Goal: Transaction & Acquisition: Purchase product/service

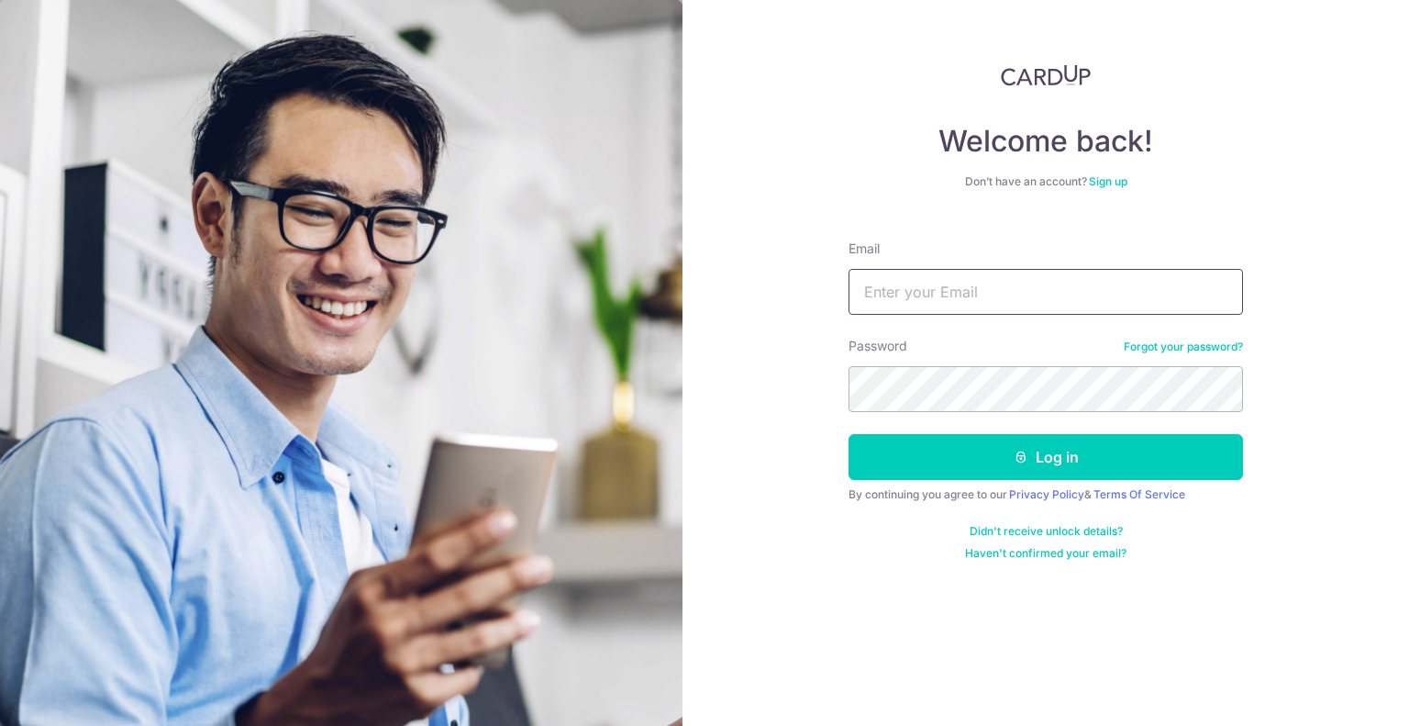
click at [1014, 291] on input "Email" at bounding box center [1045, 292] width 394 height 46
type input "yh2205_lee@hotmail.com"
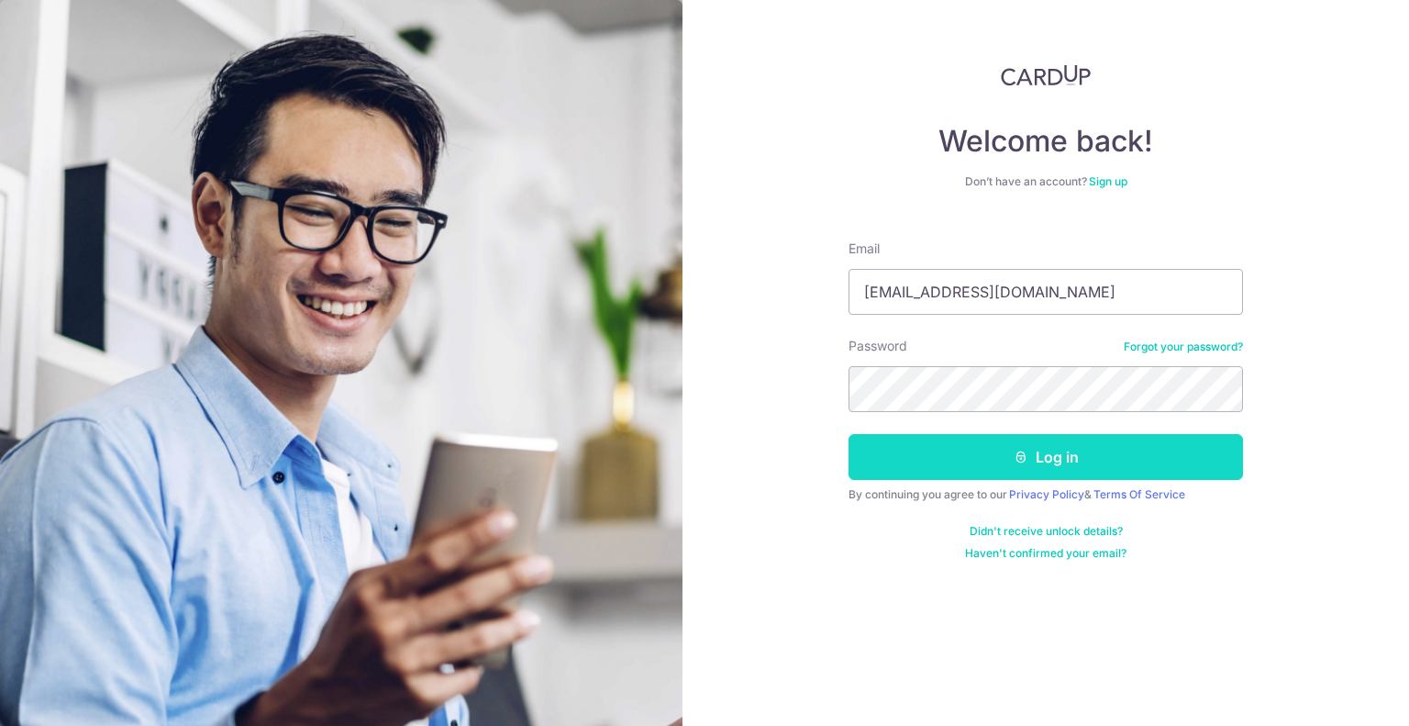
drag, startPoint x: 1045, startPoint y: 454, endPoint x: 1075, endPoint y: 445, distance: 31.6
click at [1045, 453] on button "Log in" at bounding box center [1045, 457] width 394 height 46
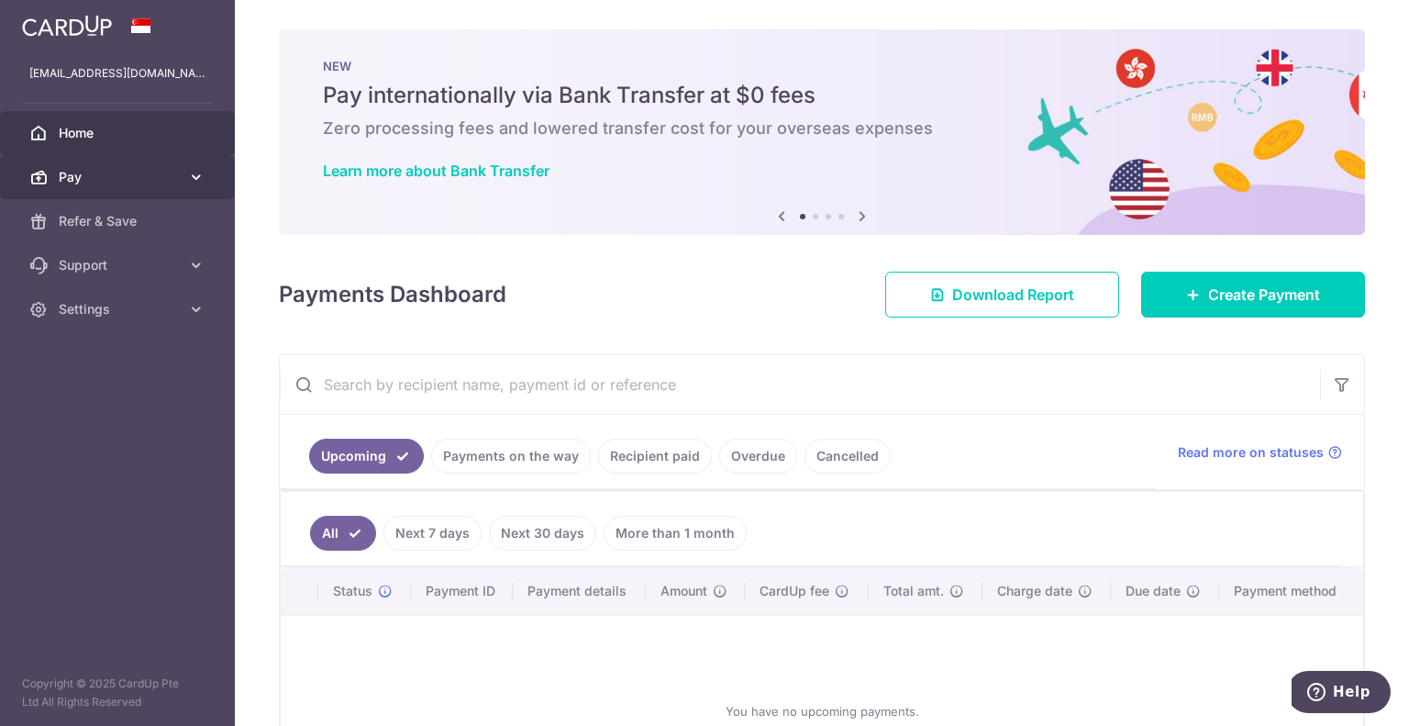
click at [103, 180] on span "Pay" at bounding box center [119, 177] width 121 height 18
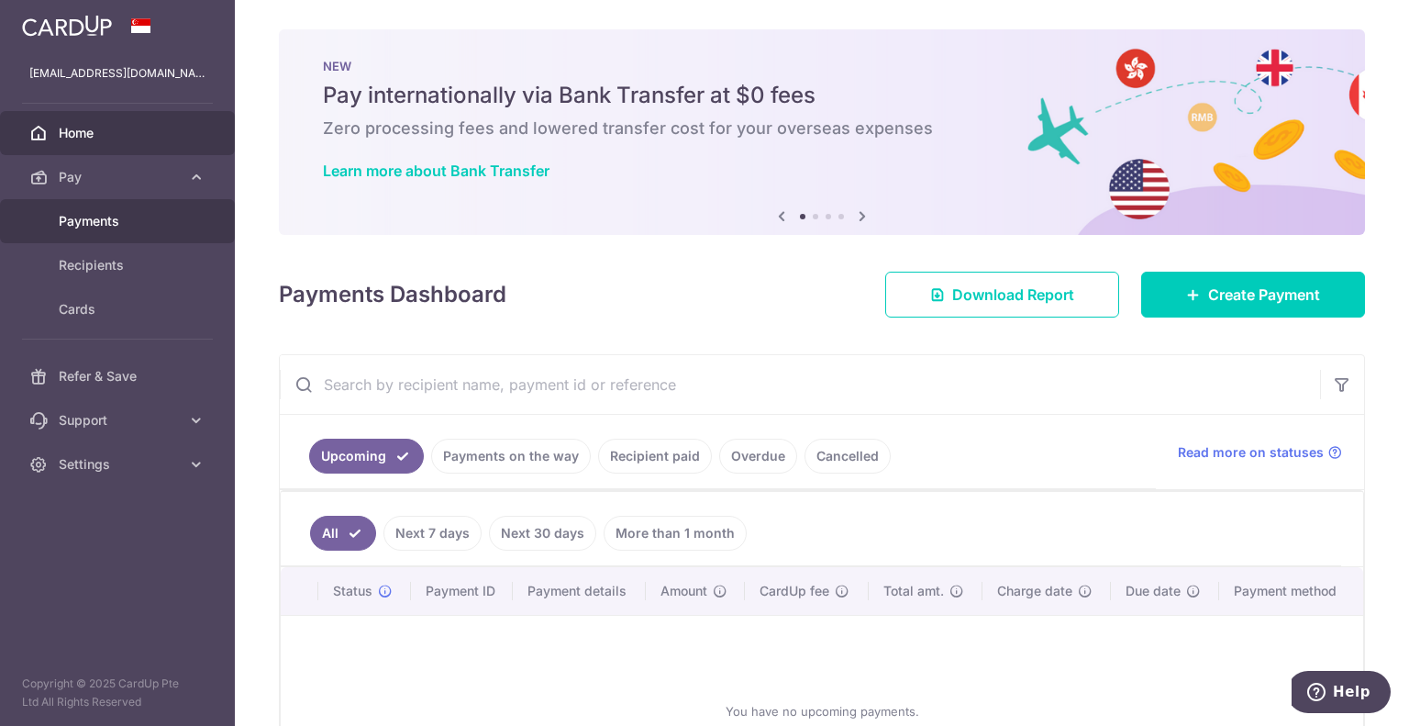
click at [103, 225] on span "Payments" at bounding box center [119, 221] width 121 height 18
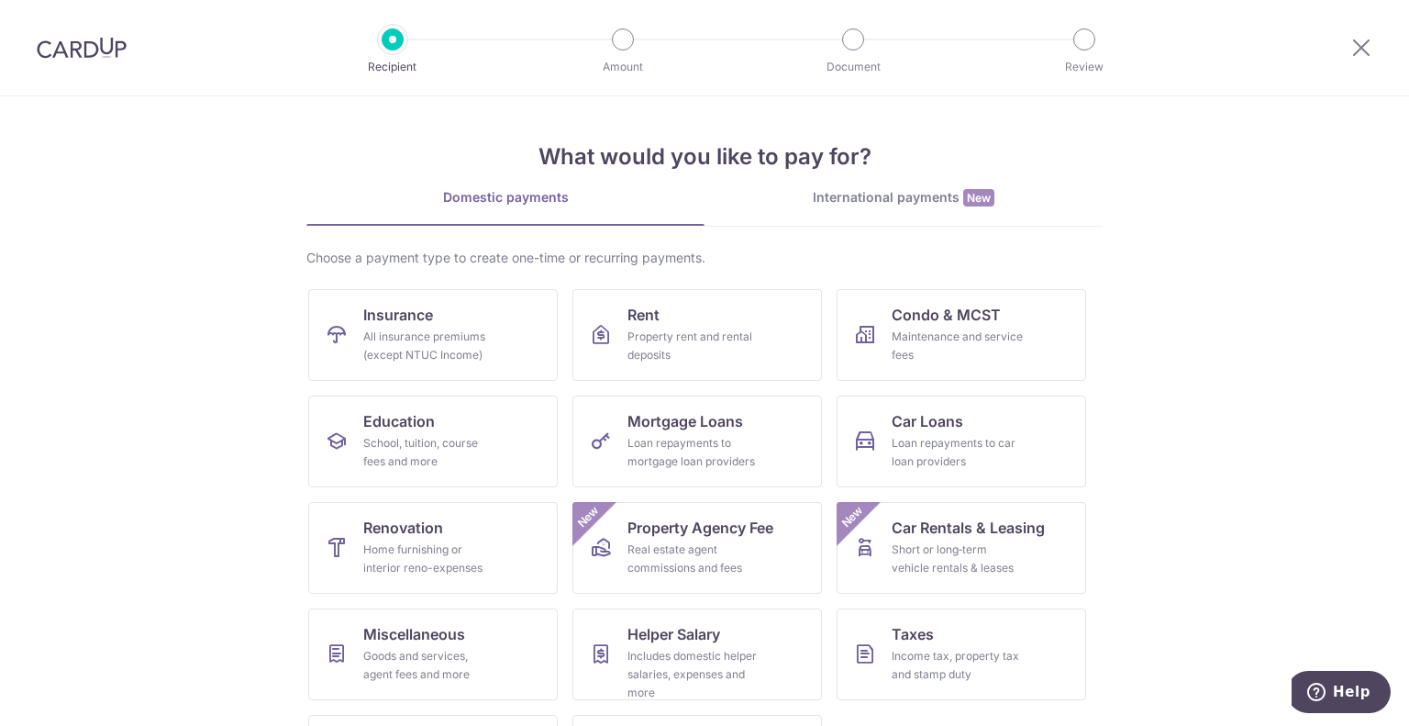
scroll to position [94, 0]
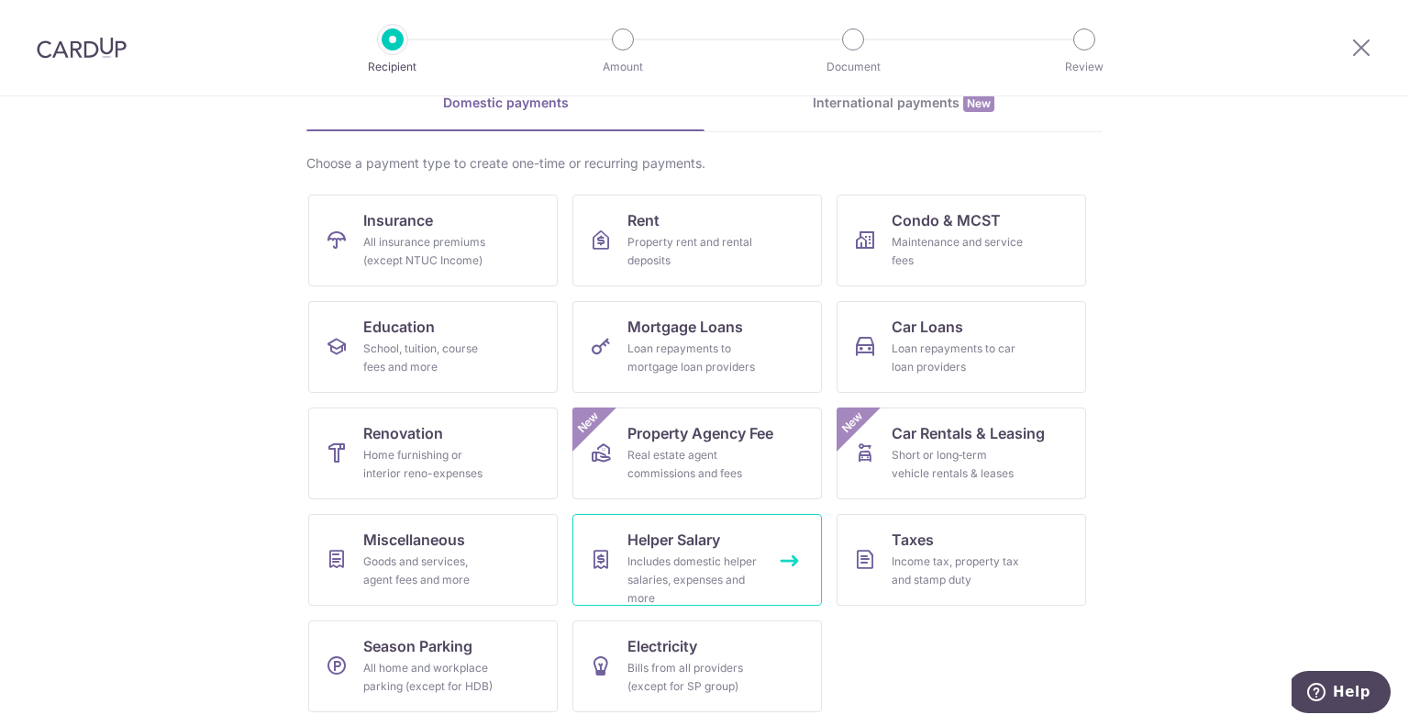
click at [664, 548] on span "Helper Salary" at bounding box center [673, 539] width 93 height 22
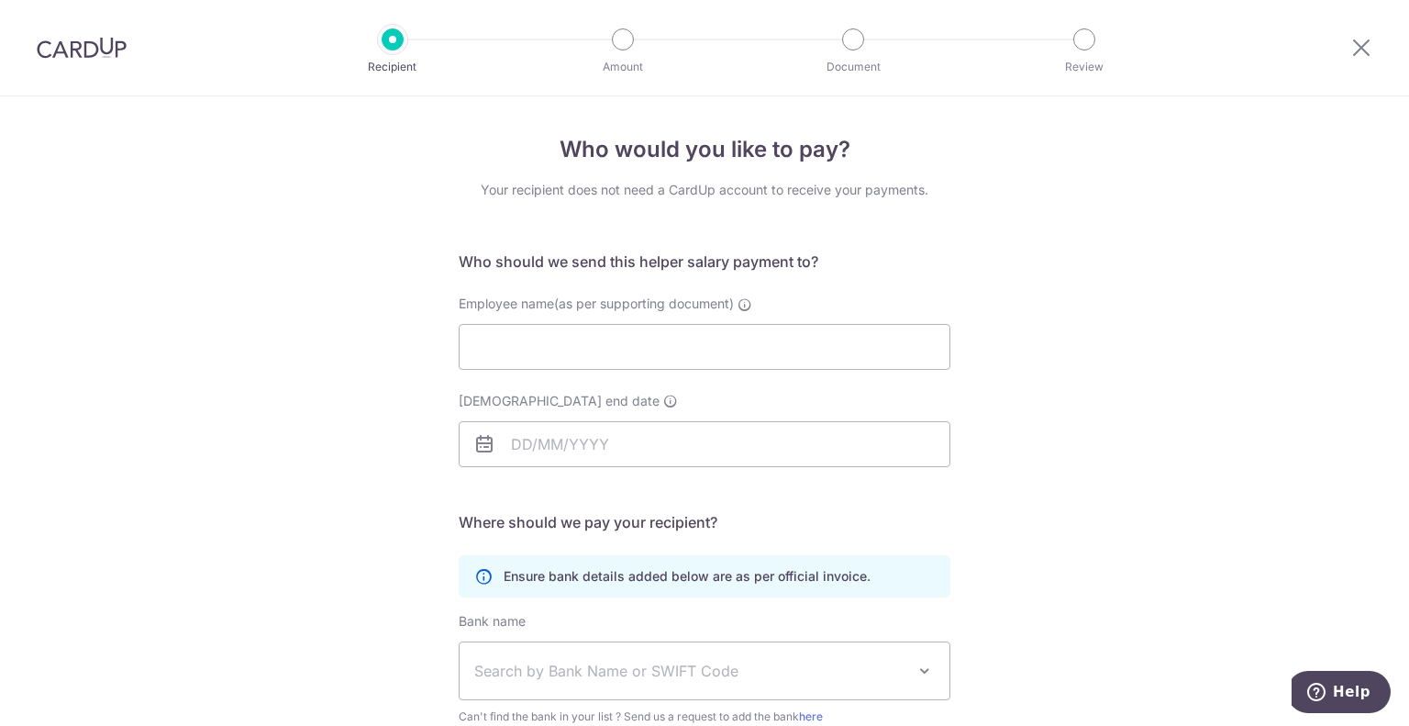
drag, startPoint x: 59, startPoint y: 47, endPoint x: 802, endPoint y: 80, distance: 743.7
click at [59, 47] on img at bounding box center [82, 48] width 90 height 22
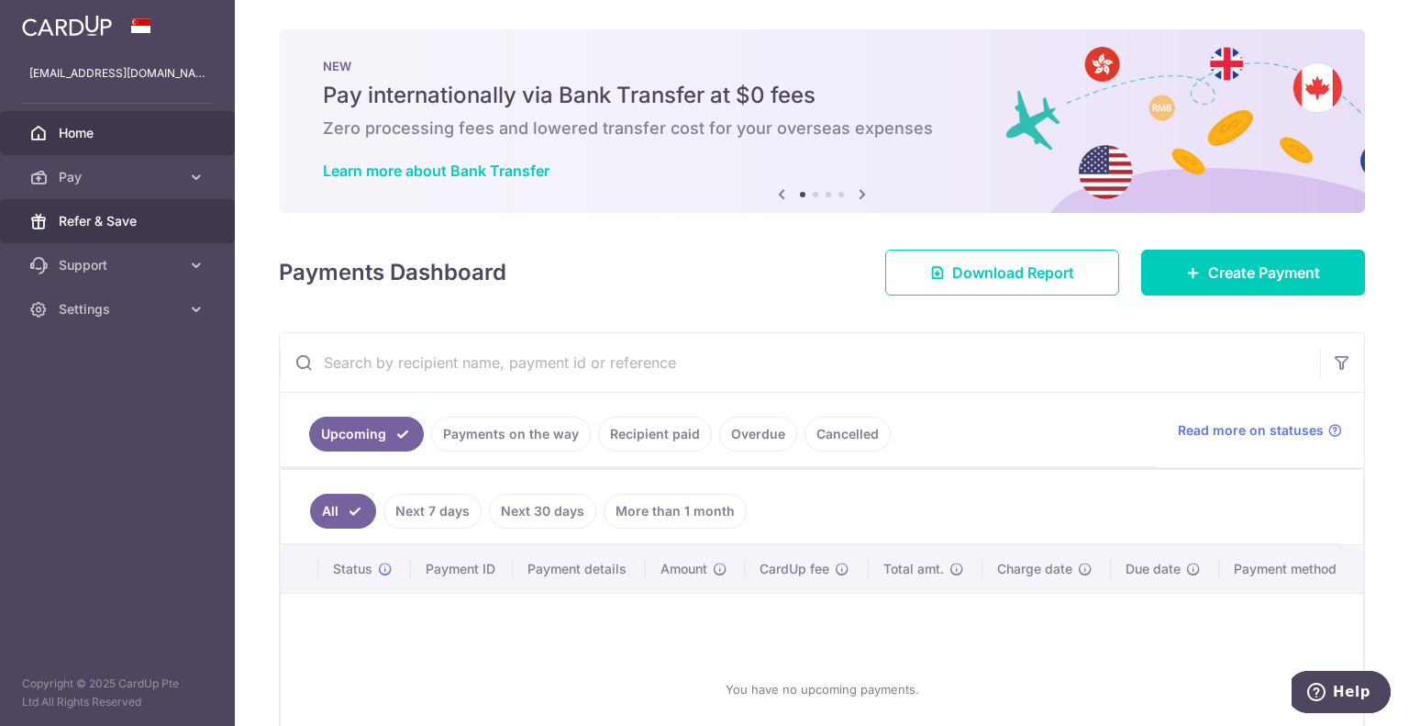
click at [131, 203] on link "Refer & Save" at bounding box center [117, 221] width 235 height 44
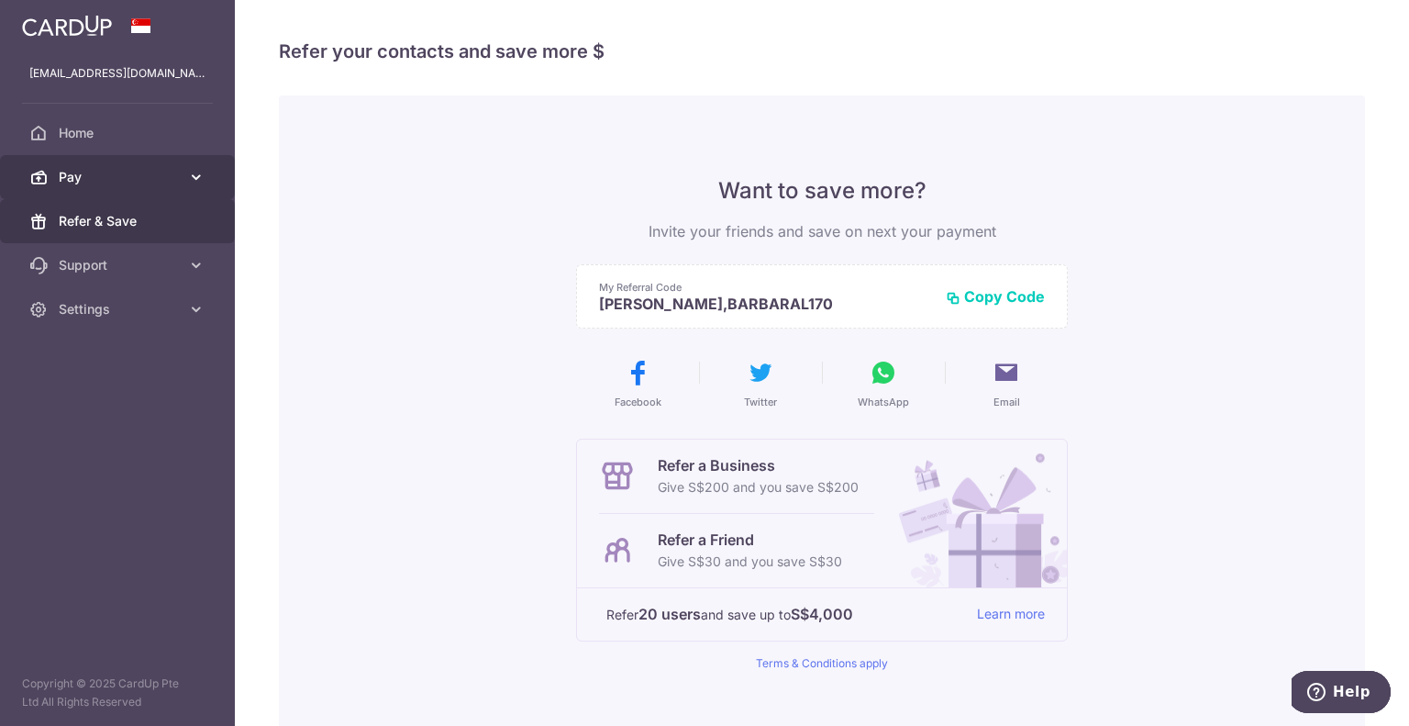
click at [96, 184] on span "Pay" at bounding box center [119, 177] width 121 height 18
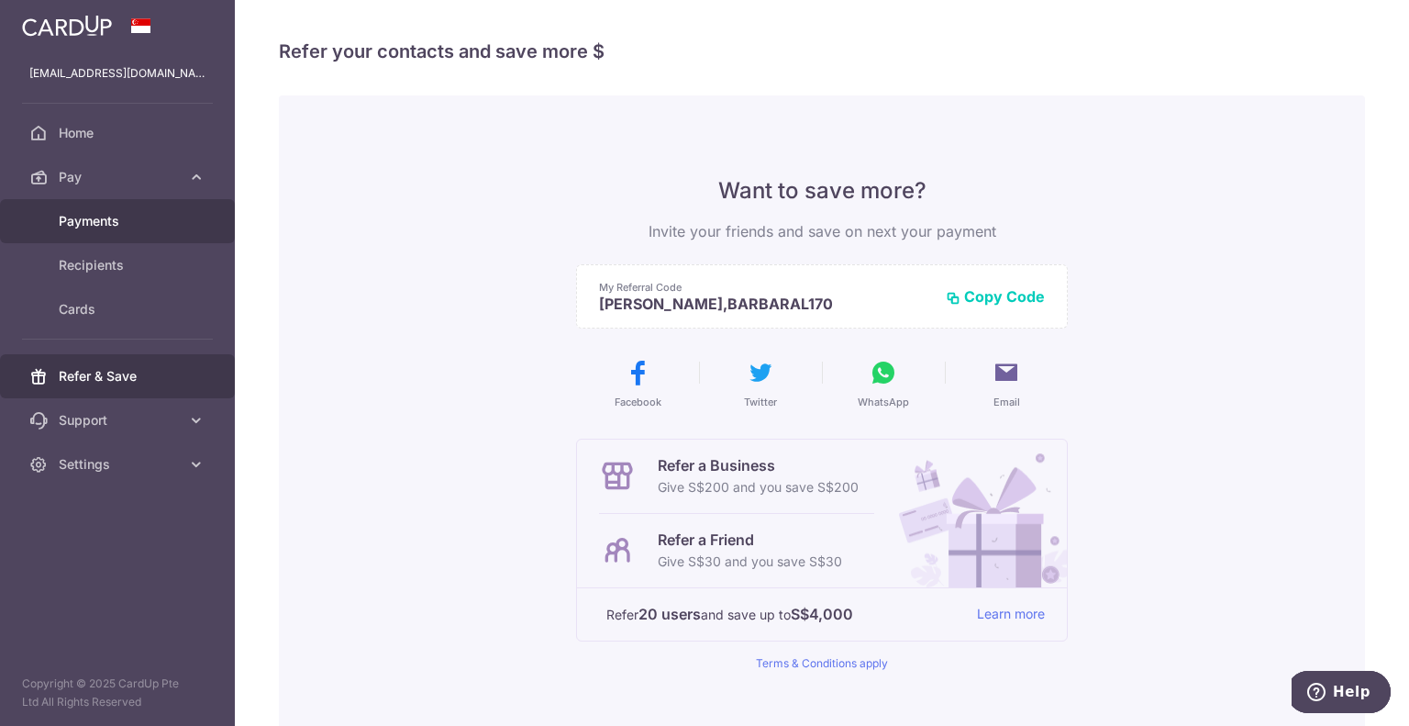
click at [84, 219] on span "Payments" at bounding box center [119, 221] width 121 height 18
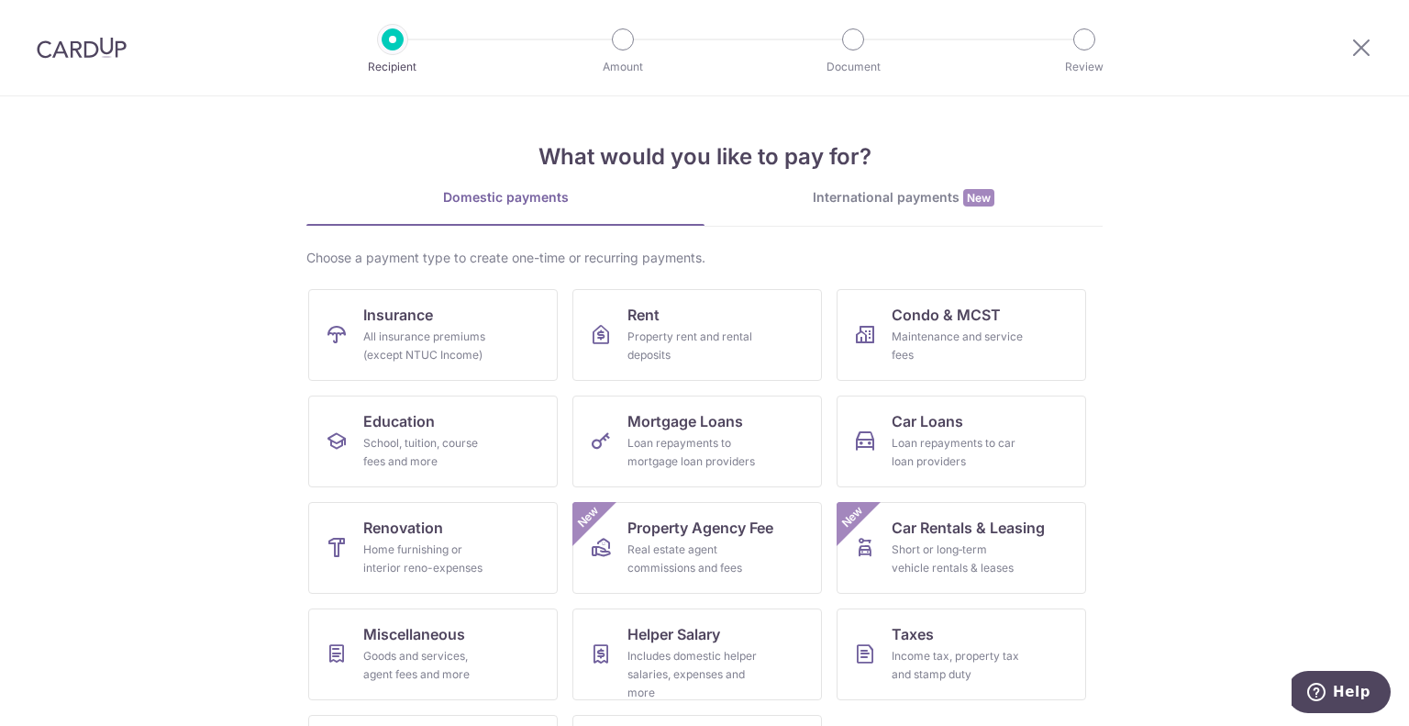
scroll to position [92, 0]
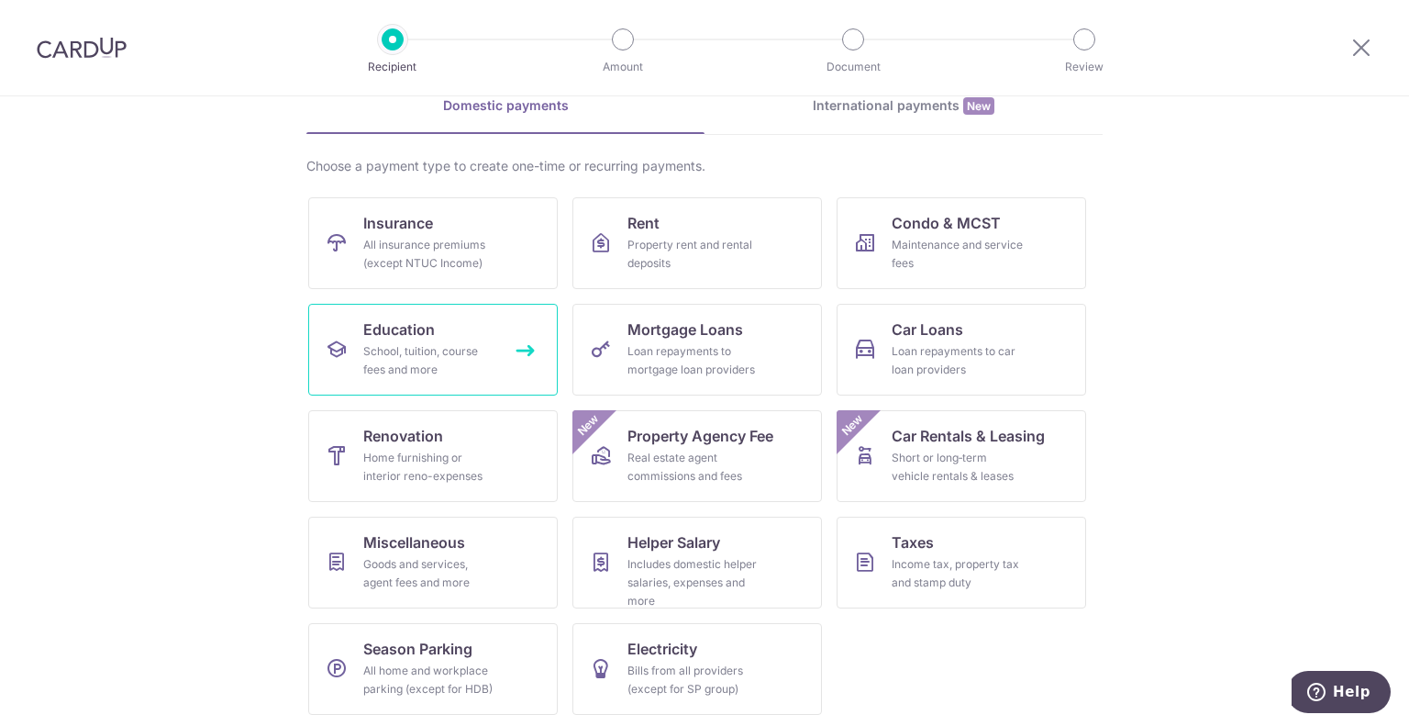
click at [415, 360] on div "School, tuition, course fees and more" at bounding box center [429, 360] width 132 height 37
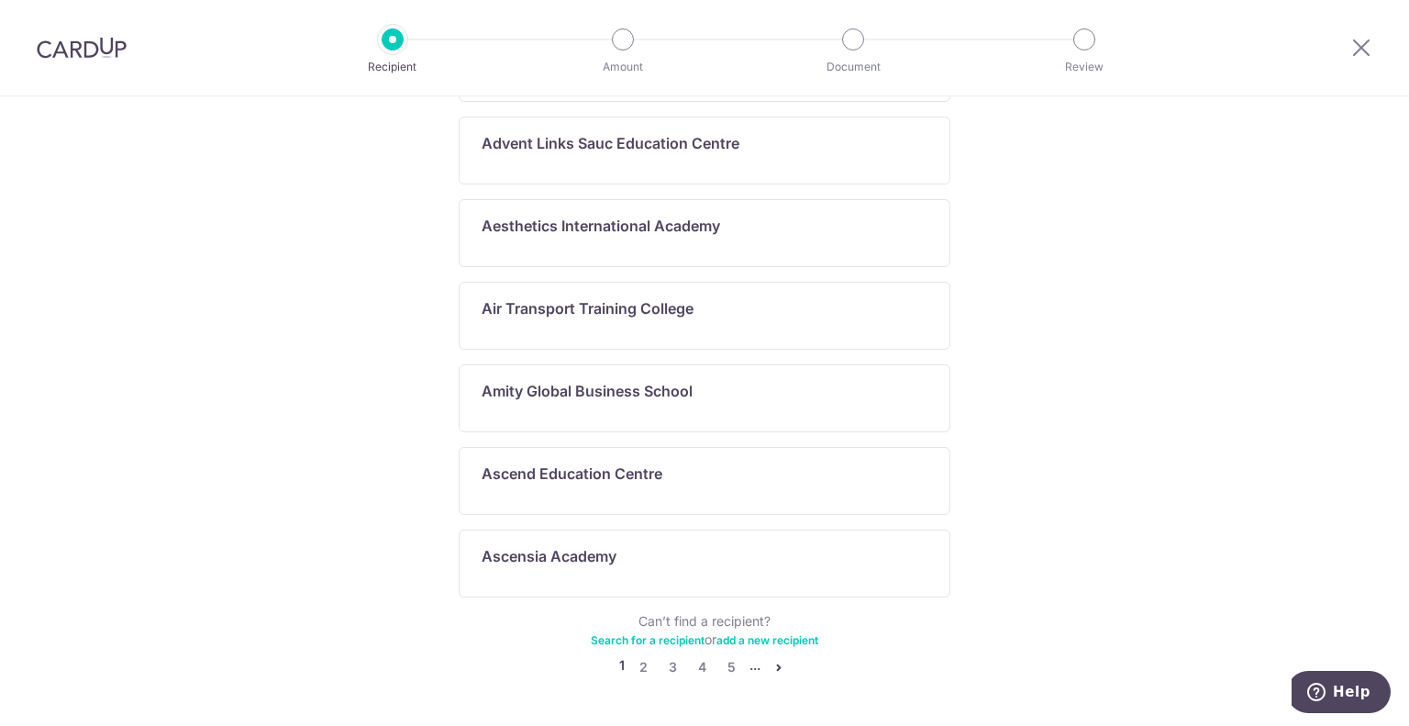
scroll to position [950, 0]
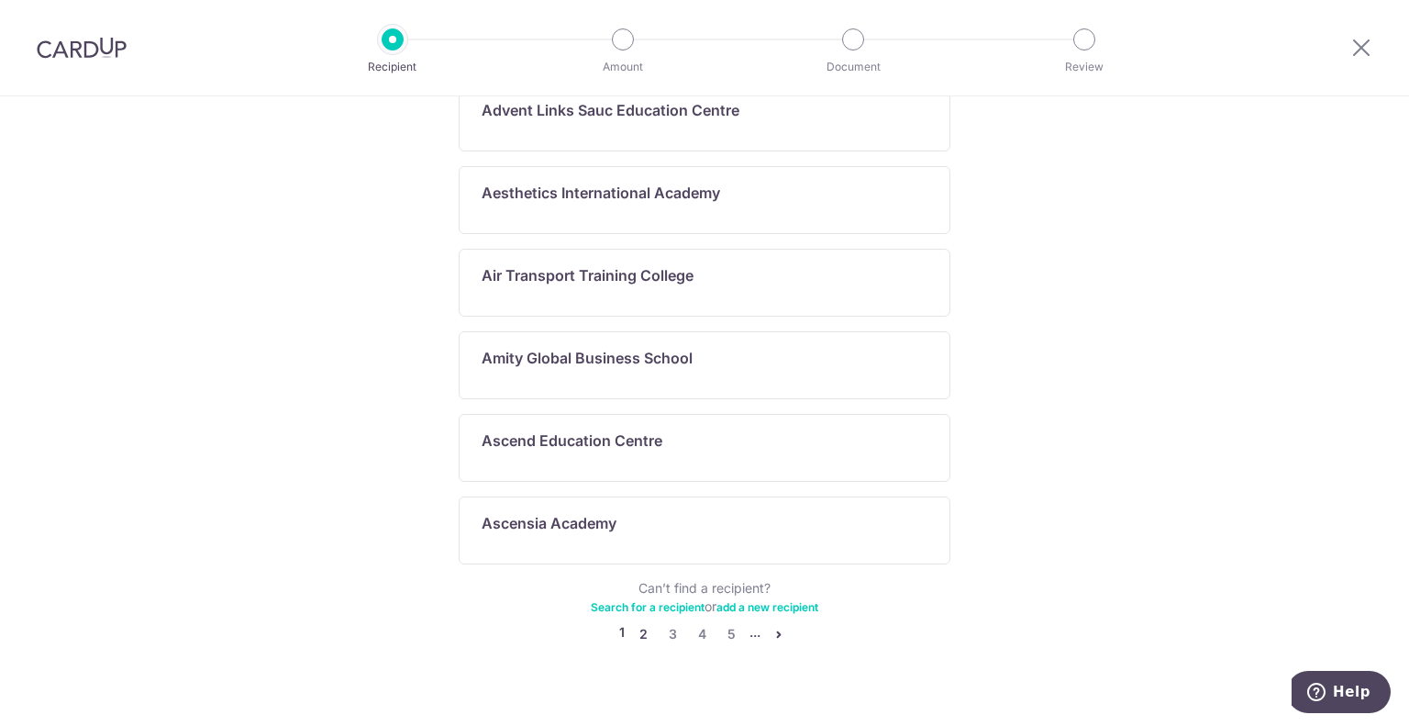
click at [639, 623] on link "2" at bounding box center [643, 634] width 22 height 22
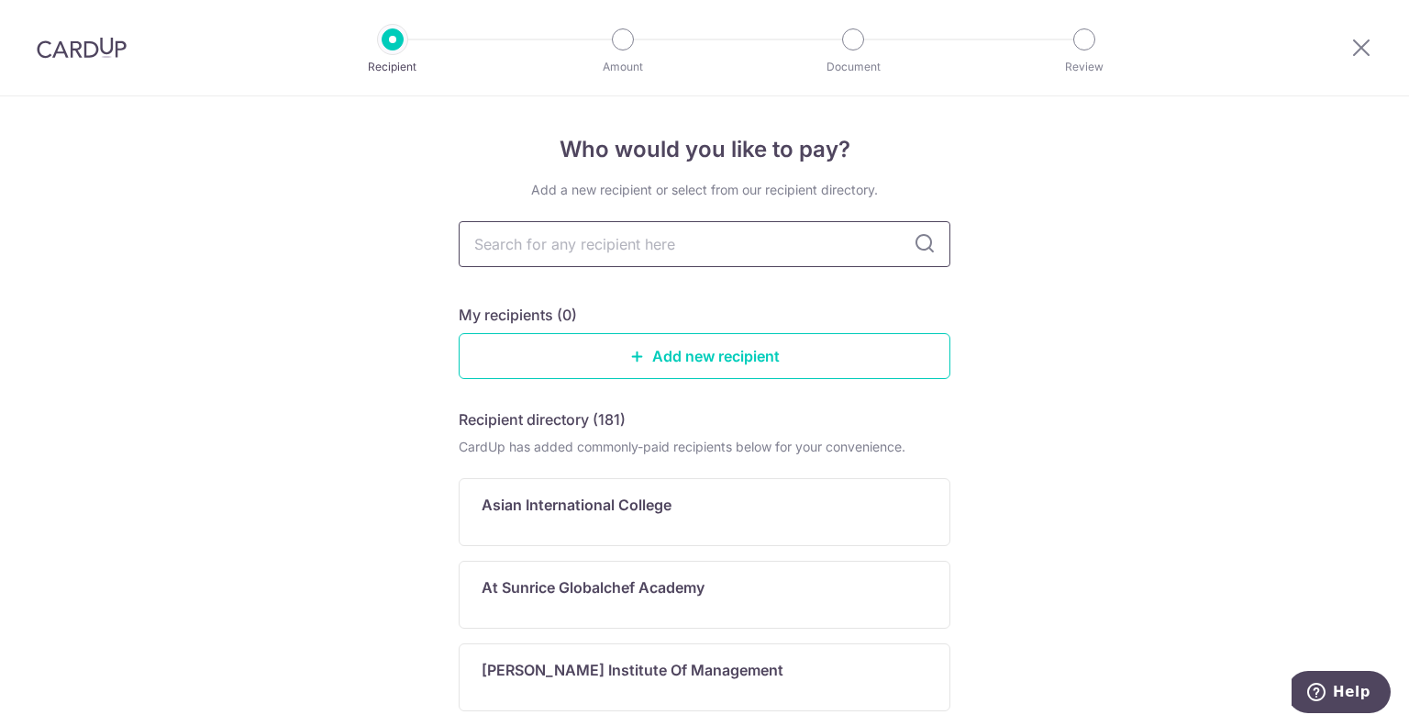
click at [623, 238] on input "text" at bounding box center [705, 244] width 492 height 46
paste input "[GEOGRAPHIC_DATA]"
type input "[GEOGRAPHIC_DATA]"
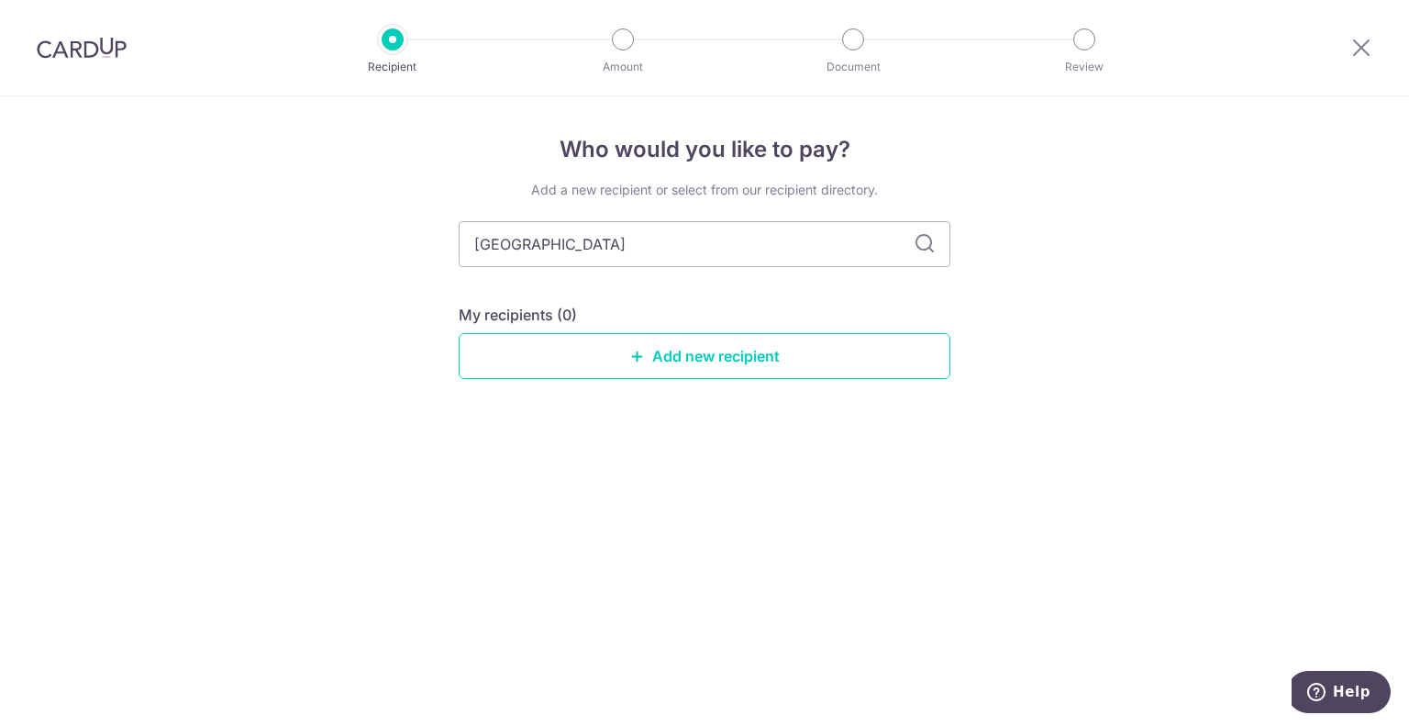
click at [925, 244] on icon at bounding box center [925, 244] width 22 height 22
click at [925, 241] on icon at bounding box center [925, 244] width 22 height 22
click at [734, 234] on input "[GEOGRAPHIC_DATA]" at bounding box center [705, 244] width 492 height 46
drag, startPoint x: 715, startPoint y: 244, endPoint x: 161, endPoint y: 183, distance: 558.2
click at [161, 183] on div "Who would you like to pay? Add a new recipient or select from our recipient dir…" at bounding box center [704, 410] width 1409 height 629
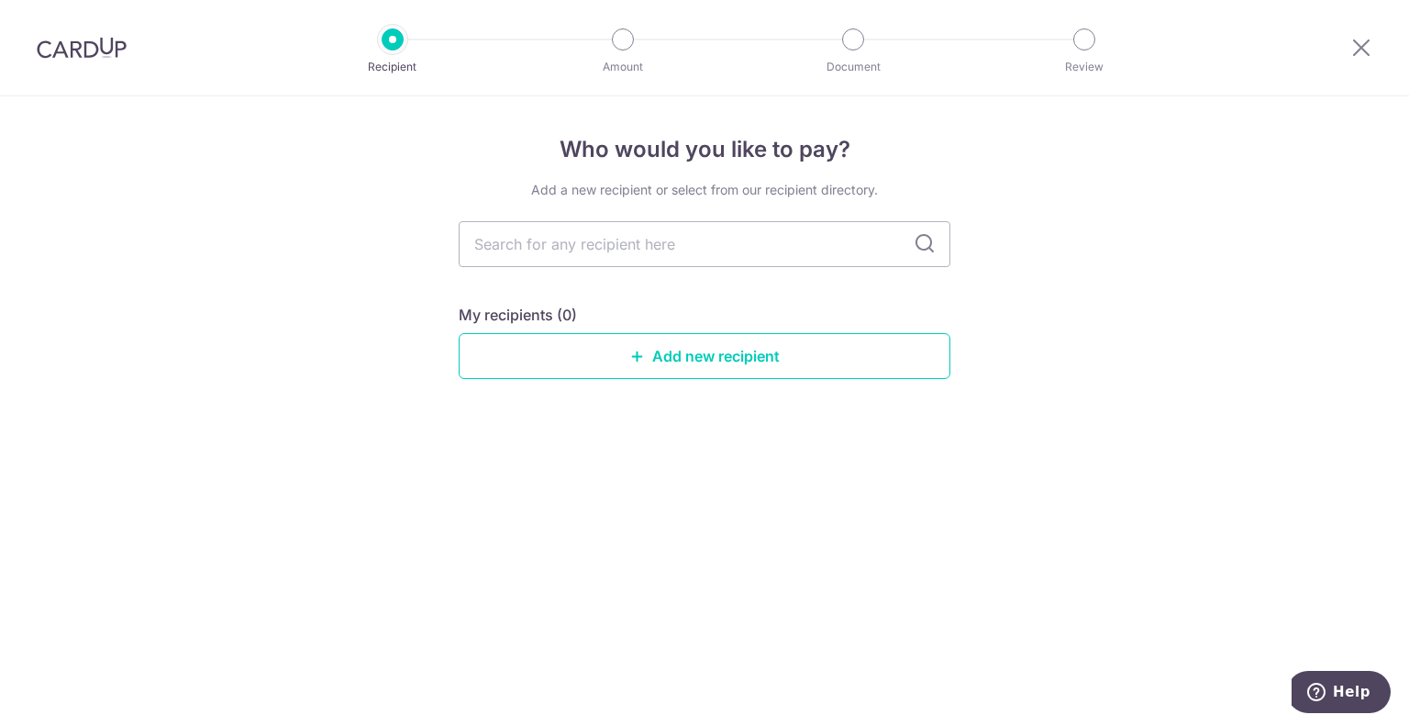
click at [1141, 321] on div "Who would you like to pay? Add a new recipient or select from our recipient dir…" at bounding box center [704, 410] width 1409 height 629
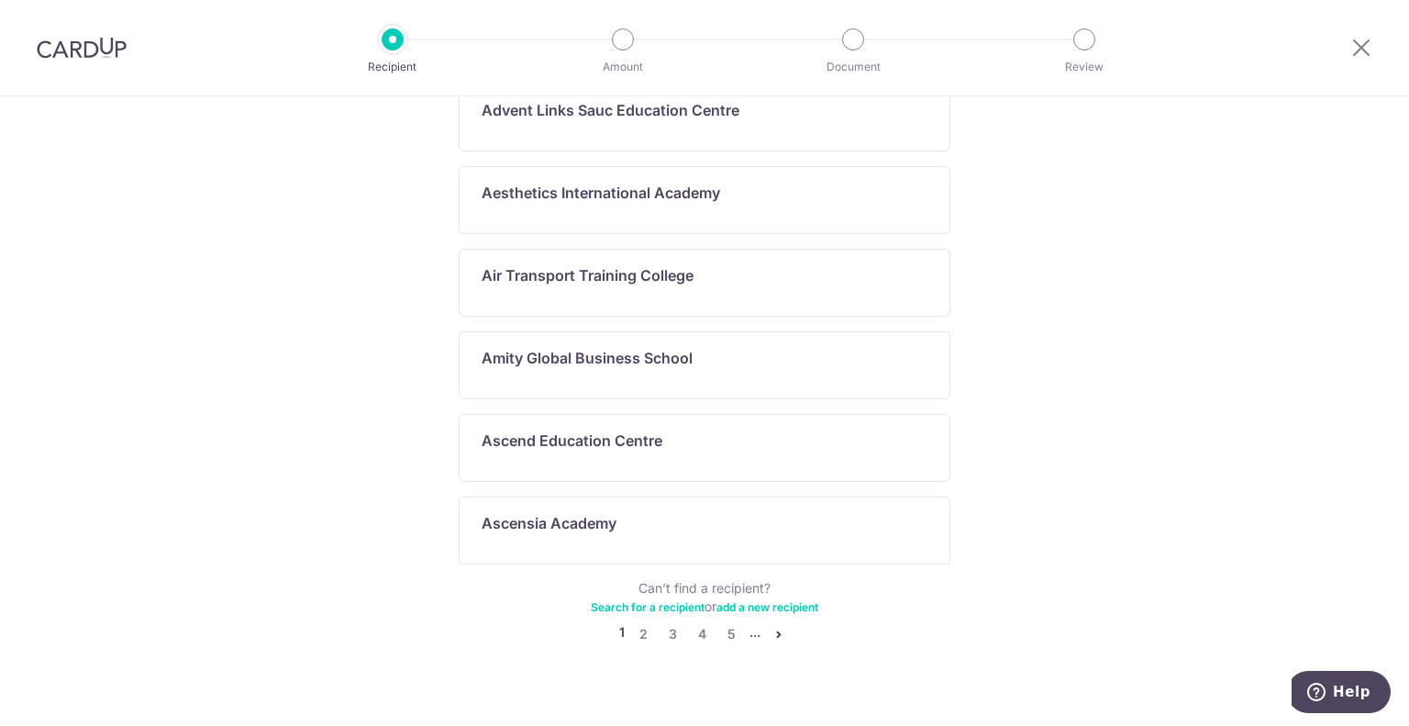
scroll to position [216, 0]
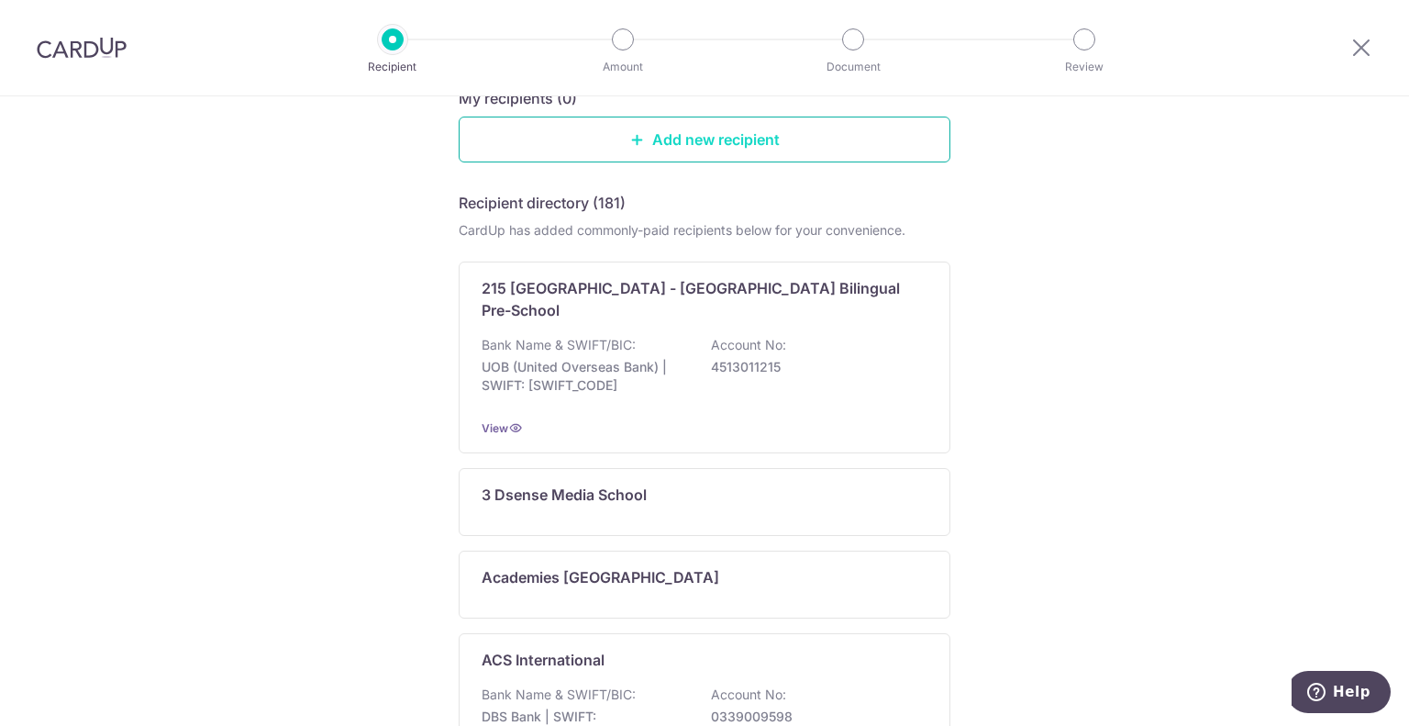
click at [692, 127] on link "Add new recipient" at bounding box center [705, 139] width 492 height 46
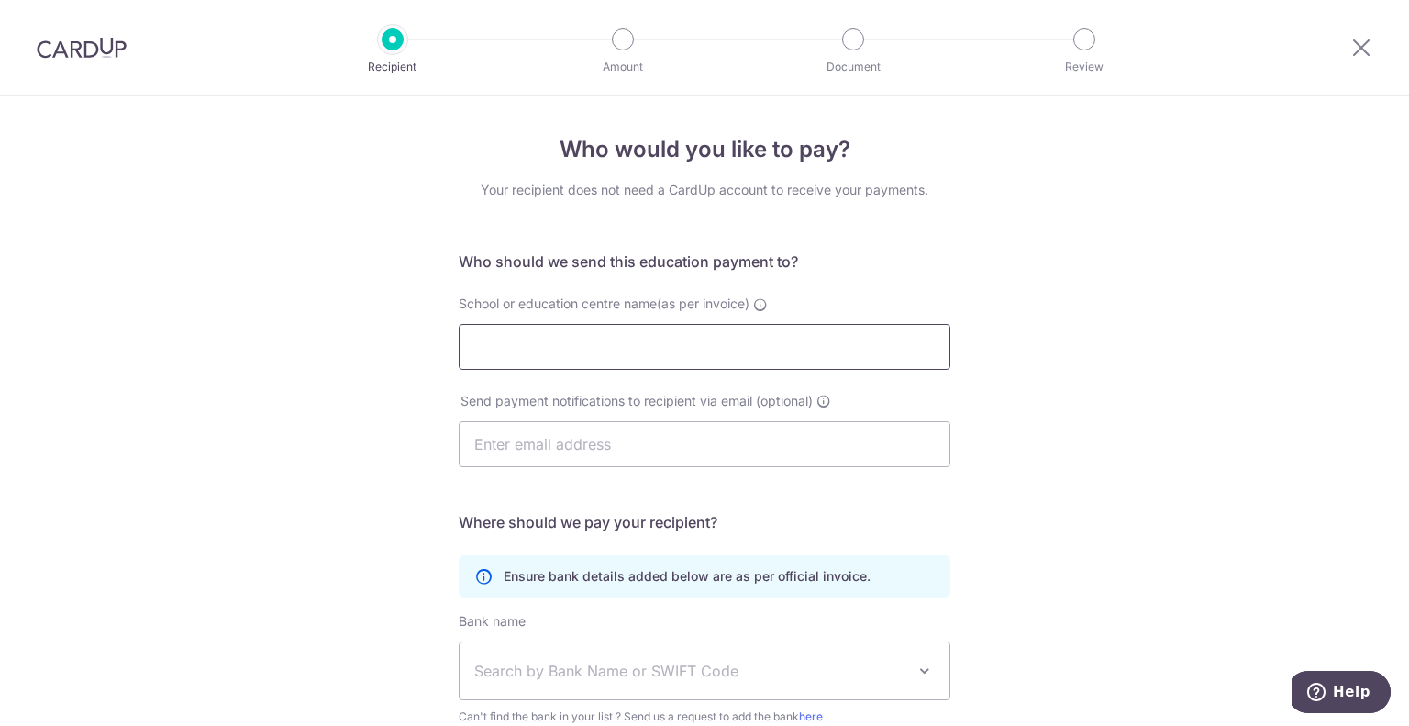
click at [558, 356] on input "School or education centre name(as per invoice)" at bounding box center [705, 347] width 492 height 46
paste input "[GEOGRAPHIC_DATA]"
type input "[GEOGRAPHIC_DATA]"
click at [595, 442] on input "text" at bounding box center [705, 444] width 492 height 46
type input "[EMAIL_ADDRESS][DOMAIN_NAME]"
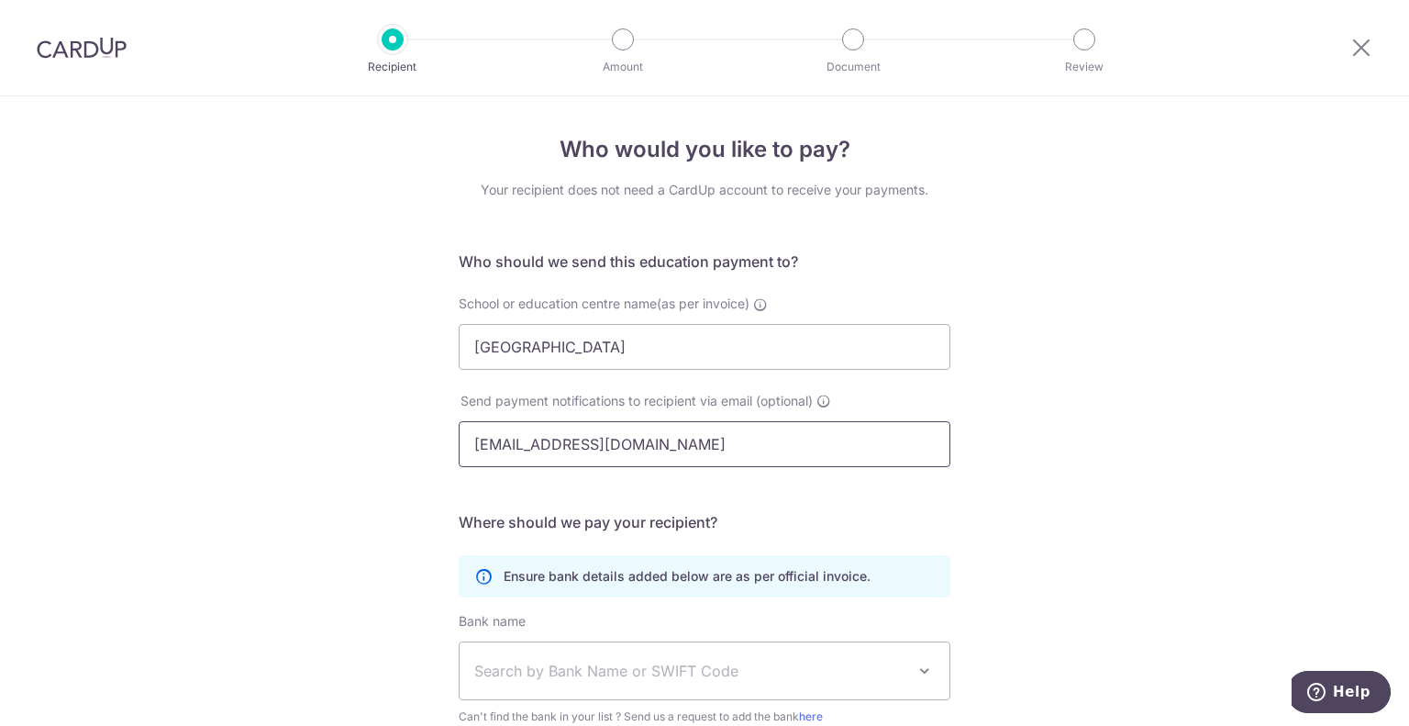
drag, startPoint x: 650, startPoint y: 439, endPoint x: 65, endPoint y: 351, distance: 591.8
click at [65, 351] on div "Who would you like to pay? Your recipient does not need a CardUp account to rec…" at bounding box center [704, 532] width 1409 height 873
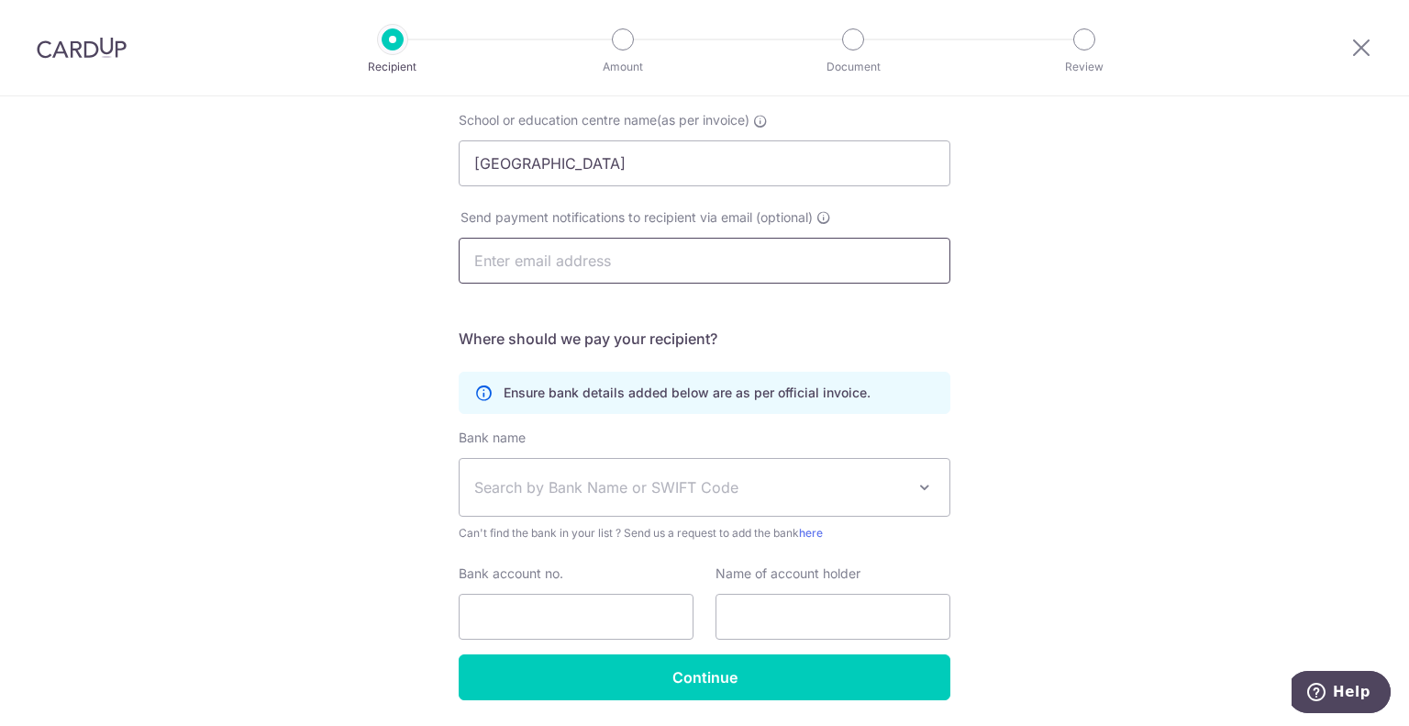
scroll to position [242, 0]
